Goal: Check status: Check status

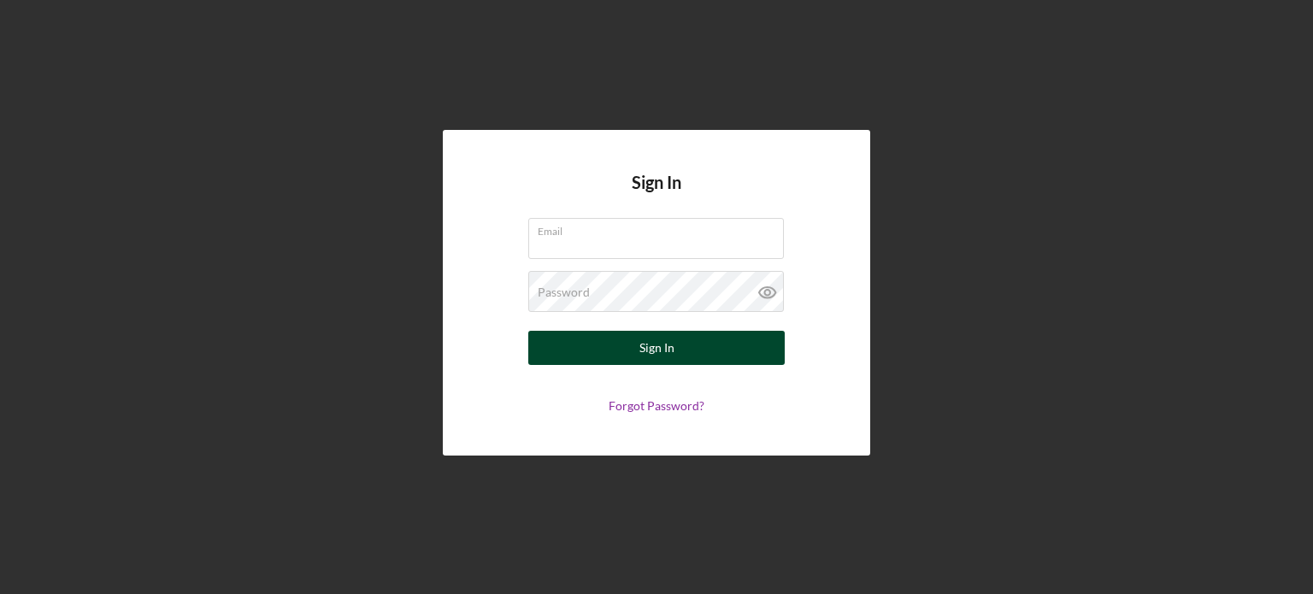
type input "[EMAIL_ADDRESS][DOMAIN_NAME]"
click at [650, 351] on div "Sign In" at bounding box center [657, 348] width 35 height 34
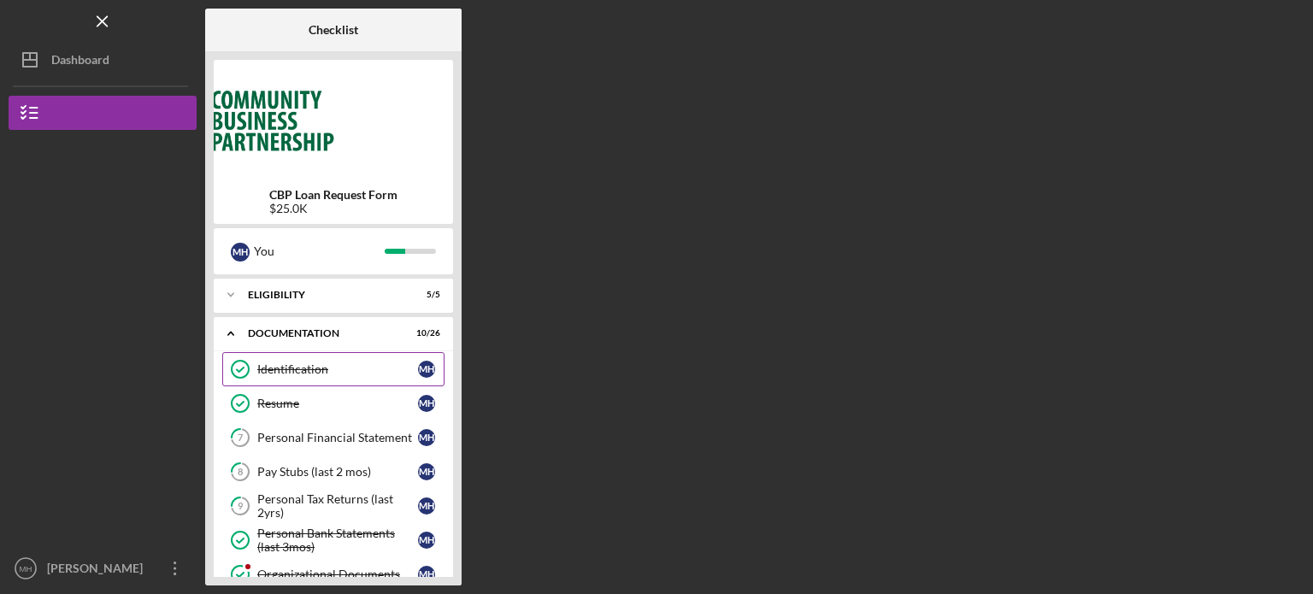
click at [337, 375] on div "Identification" at bounding box center [337, 370] width 161 height 14
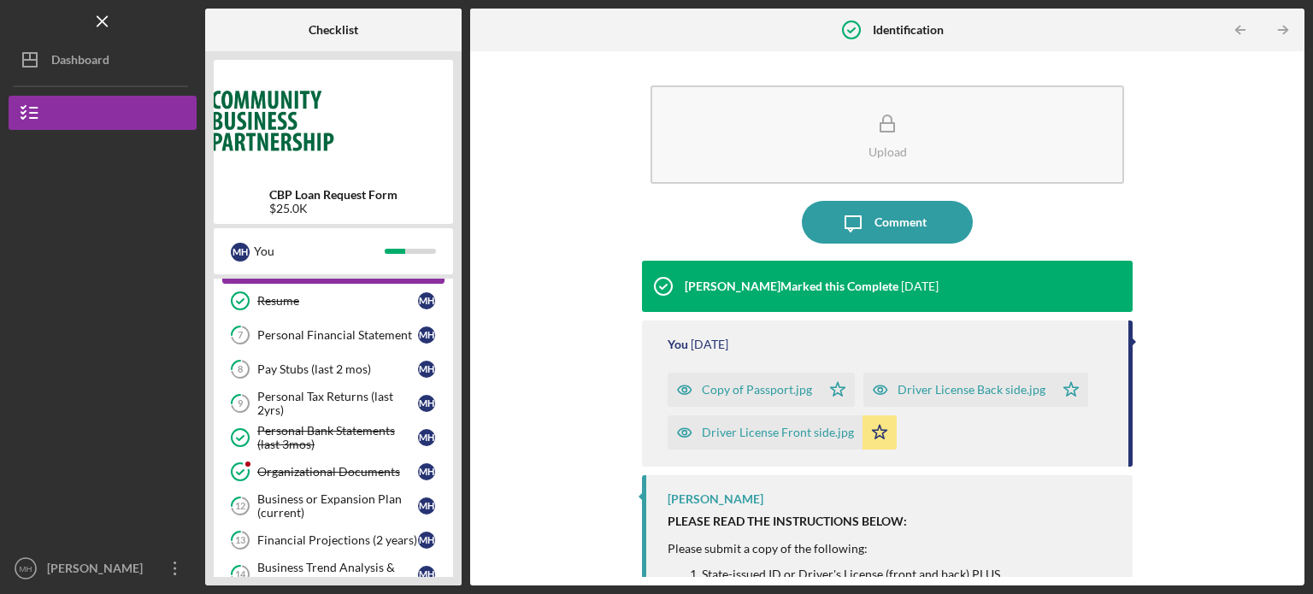
scroll to position [137, 0]
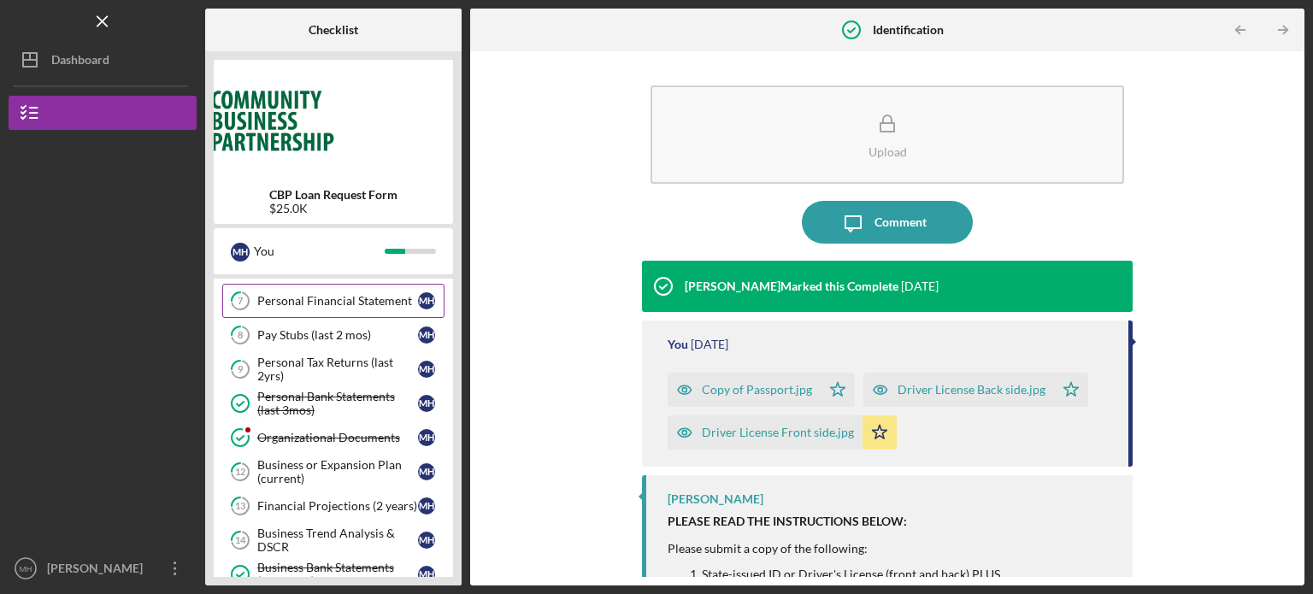
click at [348, 307] on div "Personal Financial Statement" at bounding box center [337, 301] width 161 height 14
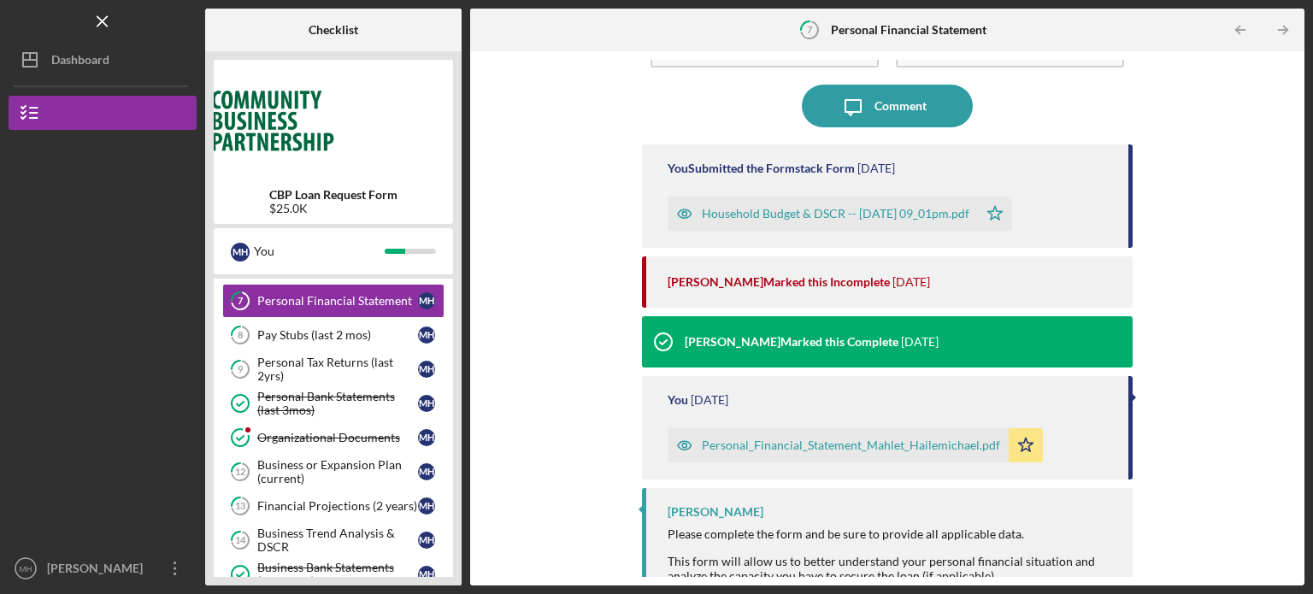
scroll to position [143, 0]
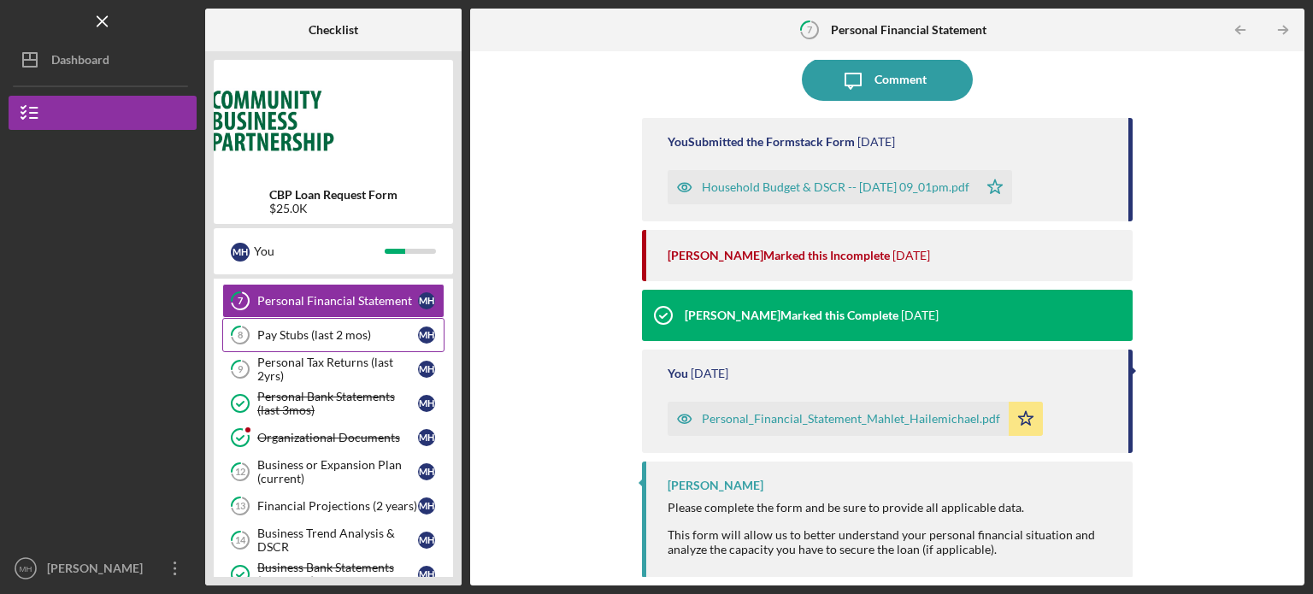
click at [315, 334] on div "Pay Stubs (last 2 mos)" at bounding box center [337, 335] width 161 height 14
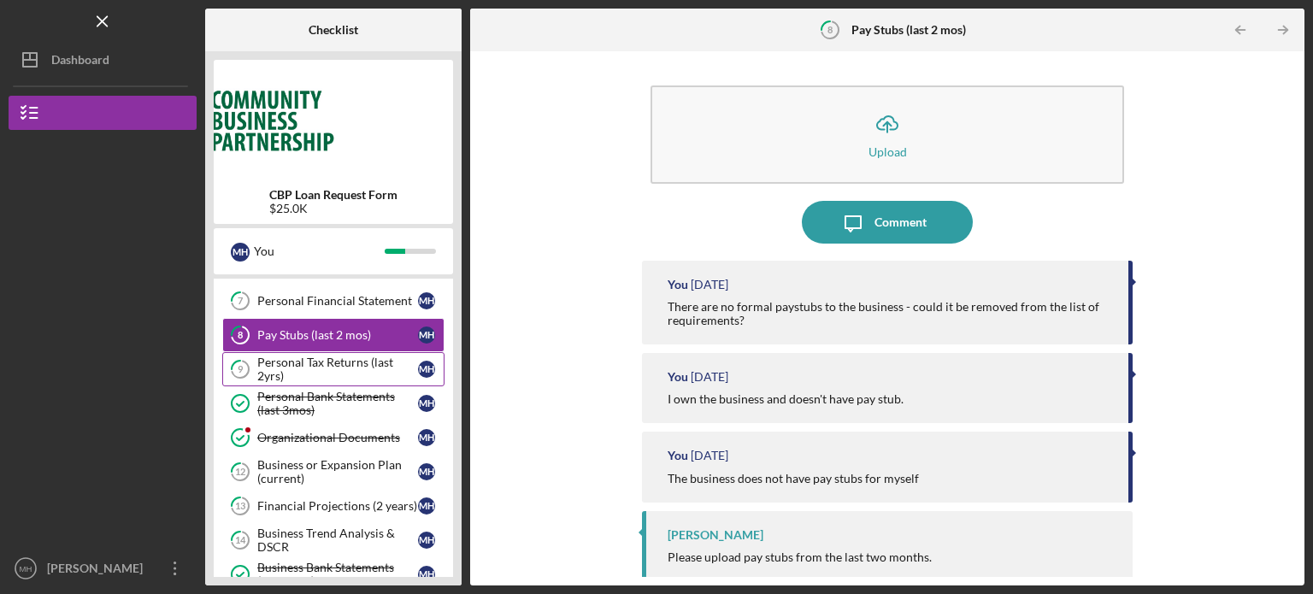
click at [310, 365] on div "Personal Tax Returns (last 2yrs)" at bounding box center [337, 369] width 161 height 27
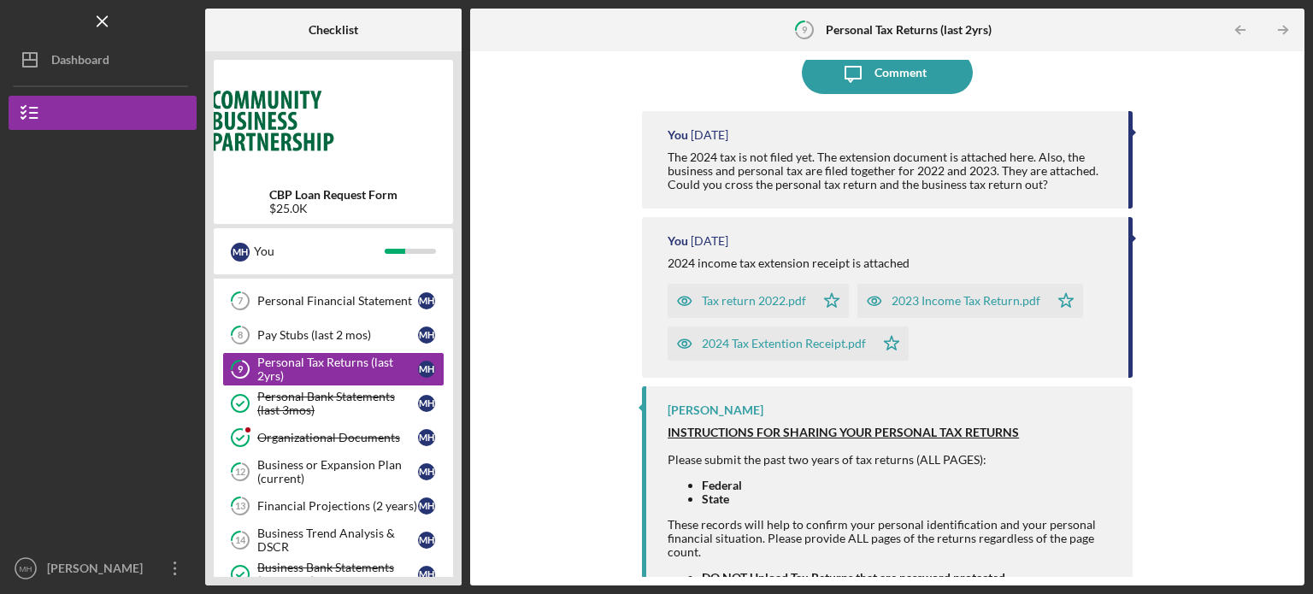
scroll to position [157, 0]
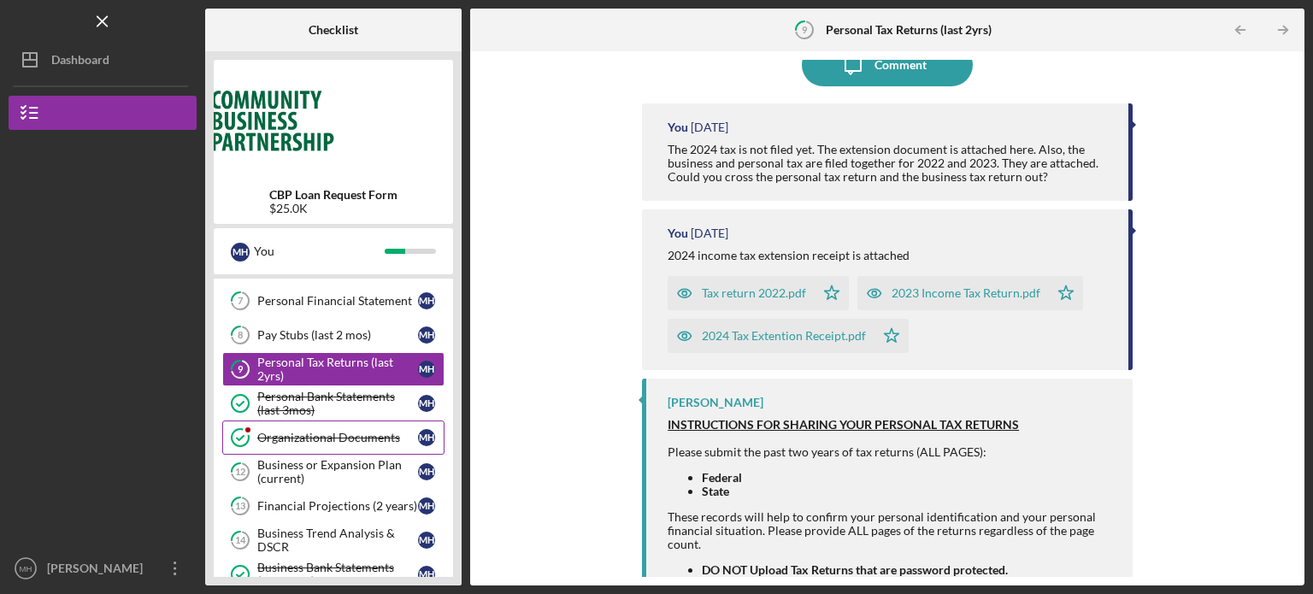
click at [327, 444] on link "Organizational Documents Organizational Documents M H" at bounding box center [333, 438] width 222 height 34
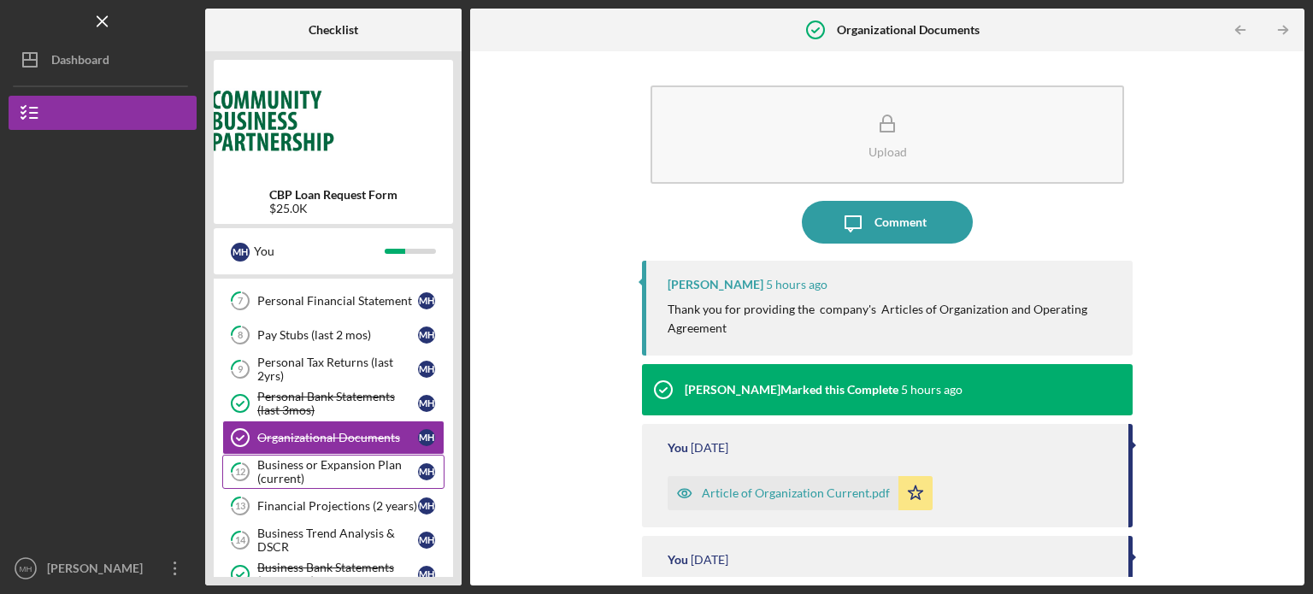
click at [331, 475] on div "Business or Expansion Plan (current)" at bounding box center [337, 471] width 161 height 27
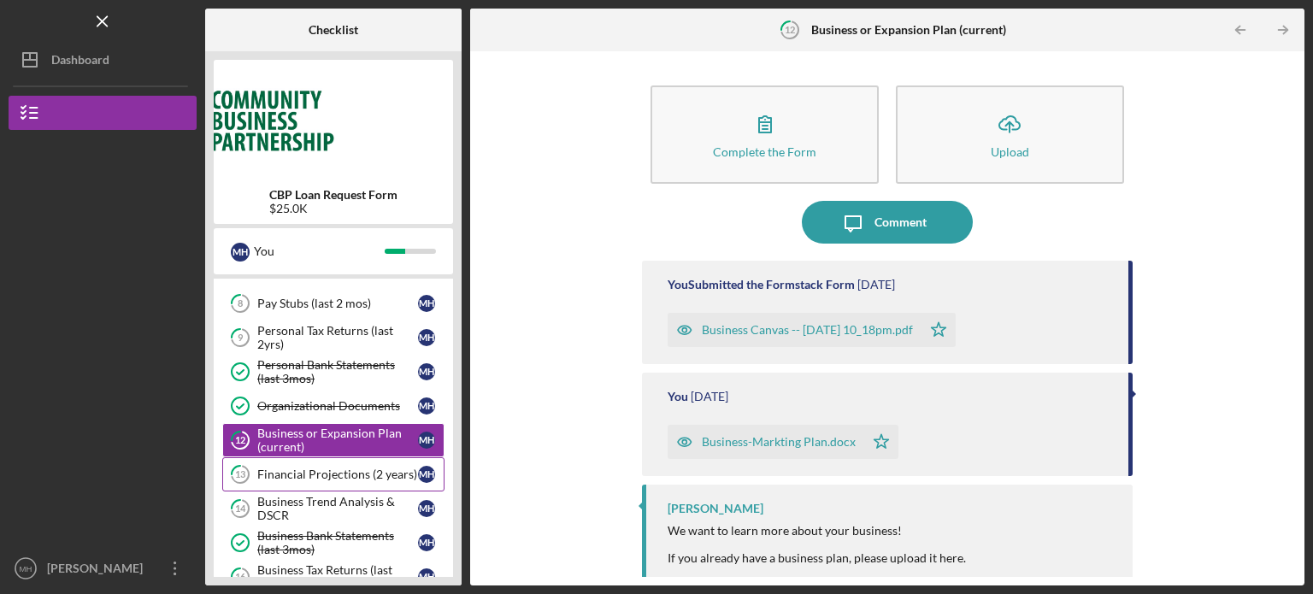
scroll to position [171, 0]
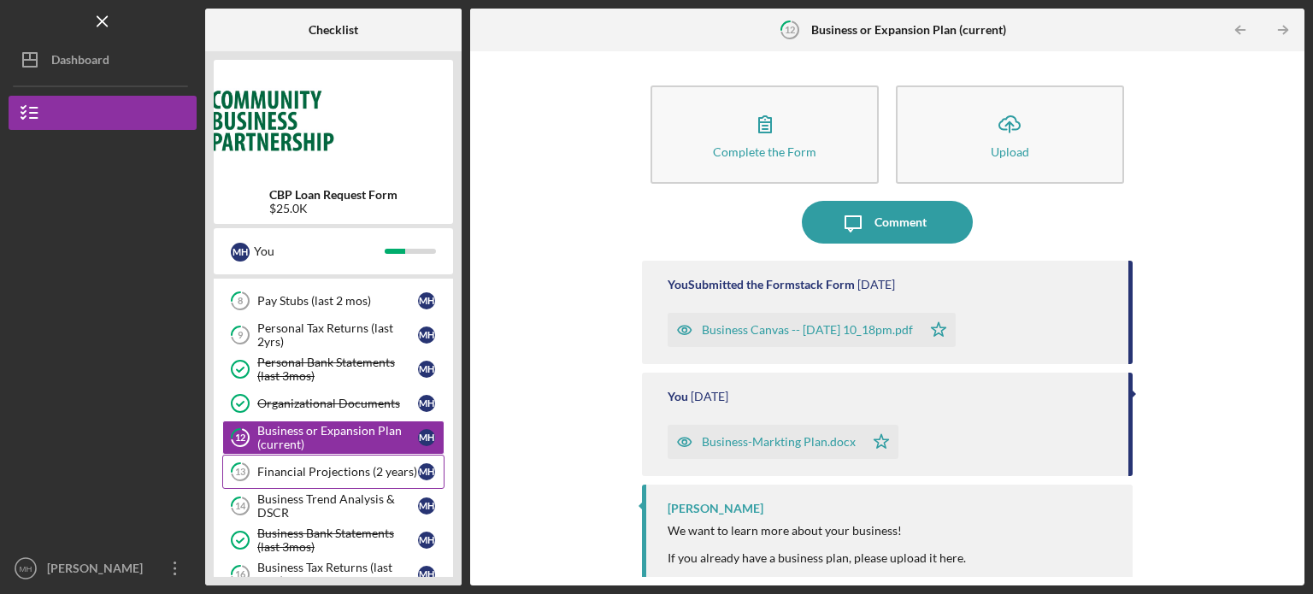
click at [328, 468] on div "Financial Projections (2 years)" at bounding box center [337, 472] width 161 height 14
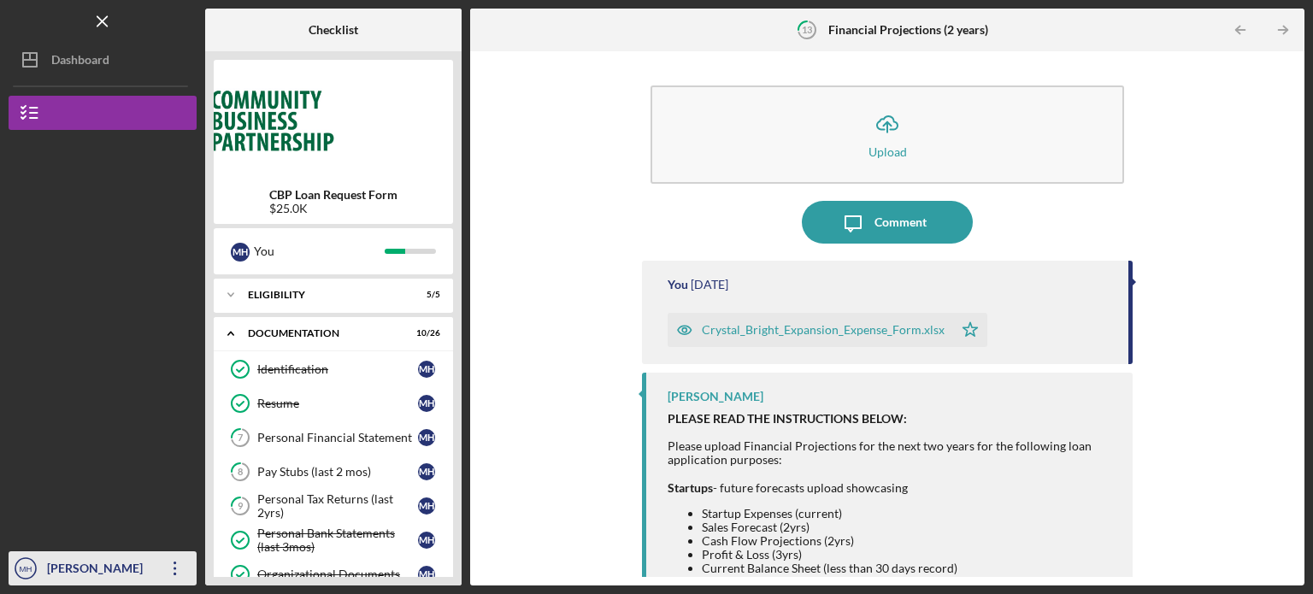
click at [68, 572] on div "[PERSON_NAME]" at bounding box center [98, 571] width 111 height 38
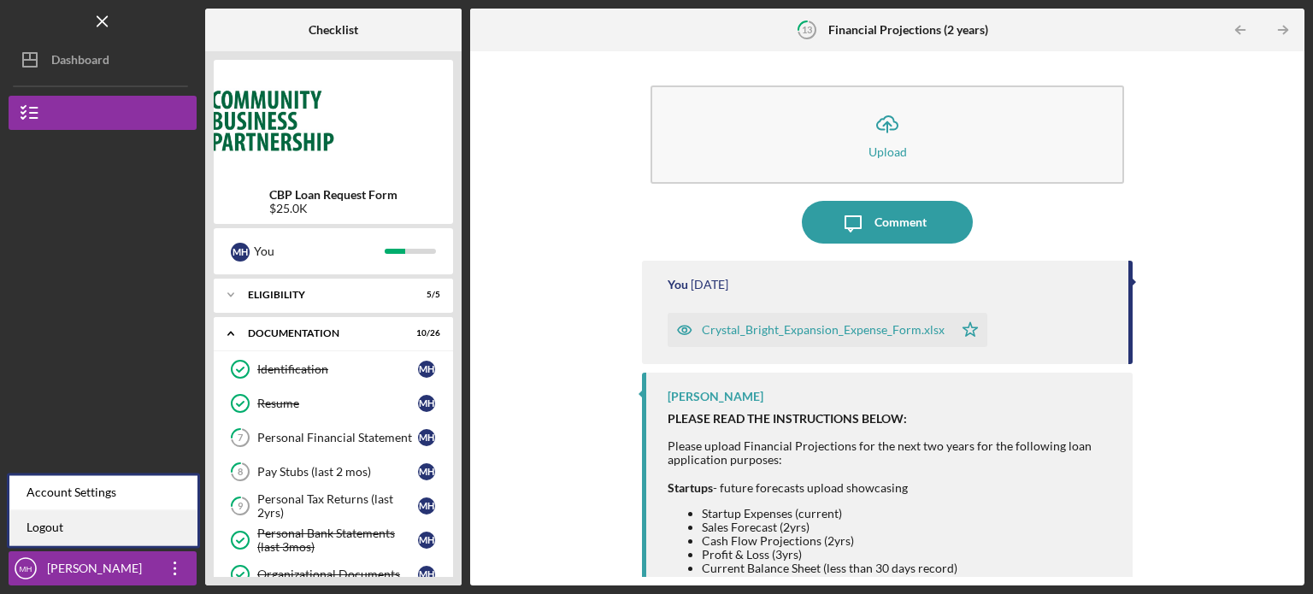
click at [47, 531] on link "Logout" at bounding box center [103, 527] width 188 height 35
